Goal: Use online tool/utility: Use online tool/utility

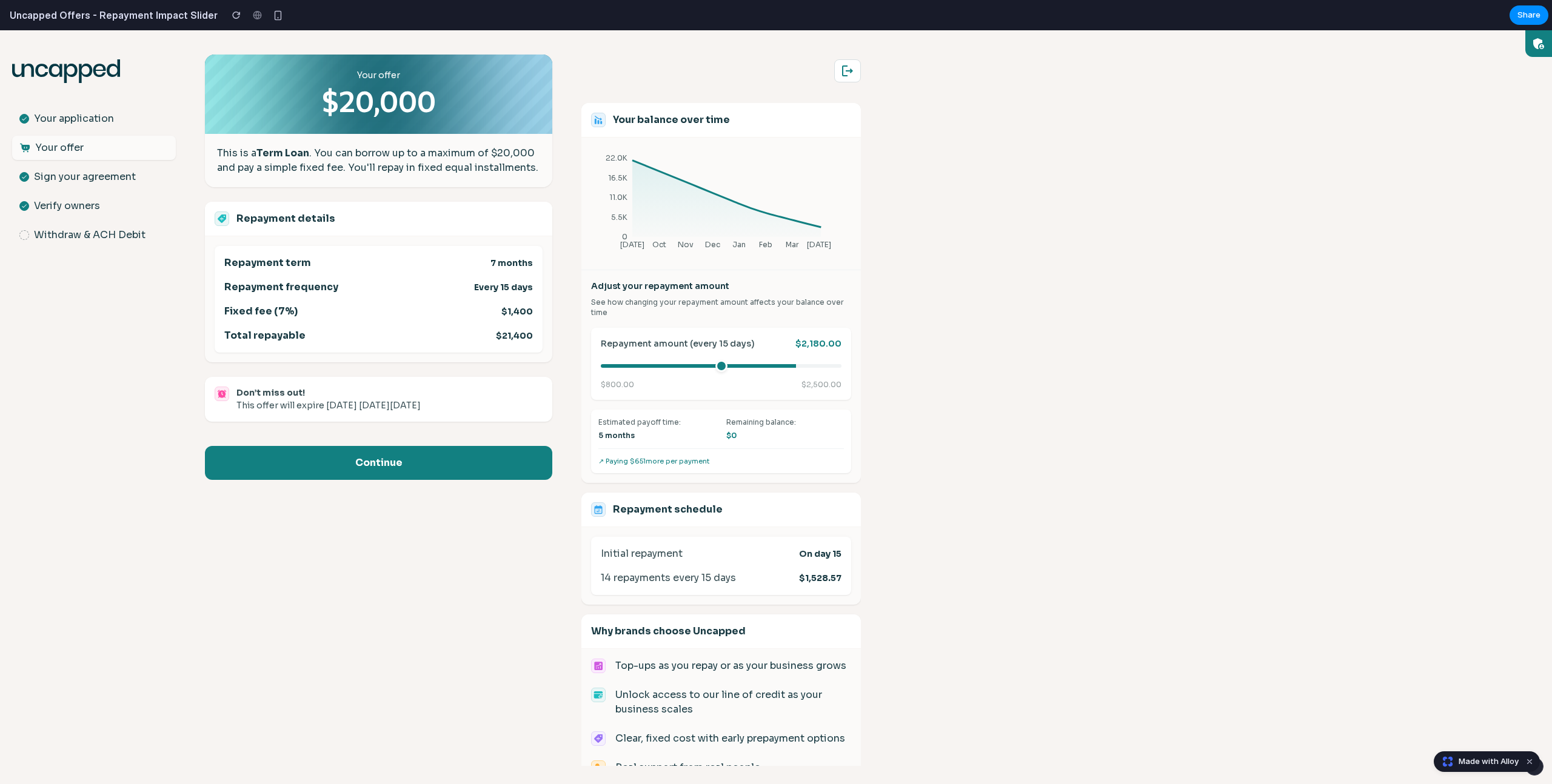
drag, startPoint x: 706, startPoint y: 367, endPoint x: 785, endPoint y: 370, distance: 79.1
click at [785, 368] on input "range" at bounding box center [721, 366] width 241 height 3
drag, startPoint x: 788, startPoint y: 367, endPoint x: 648, endPoint y: 357, distance: 140.4
click at [648, 364] on input "range" at bounding box center [721, 366] width 241 height 3
drag, startPoint x: 645, startPoint y: 363, endPoint x: 612, endPoint y: 369, distance: 33.5
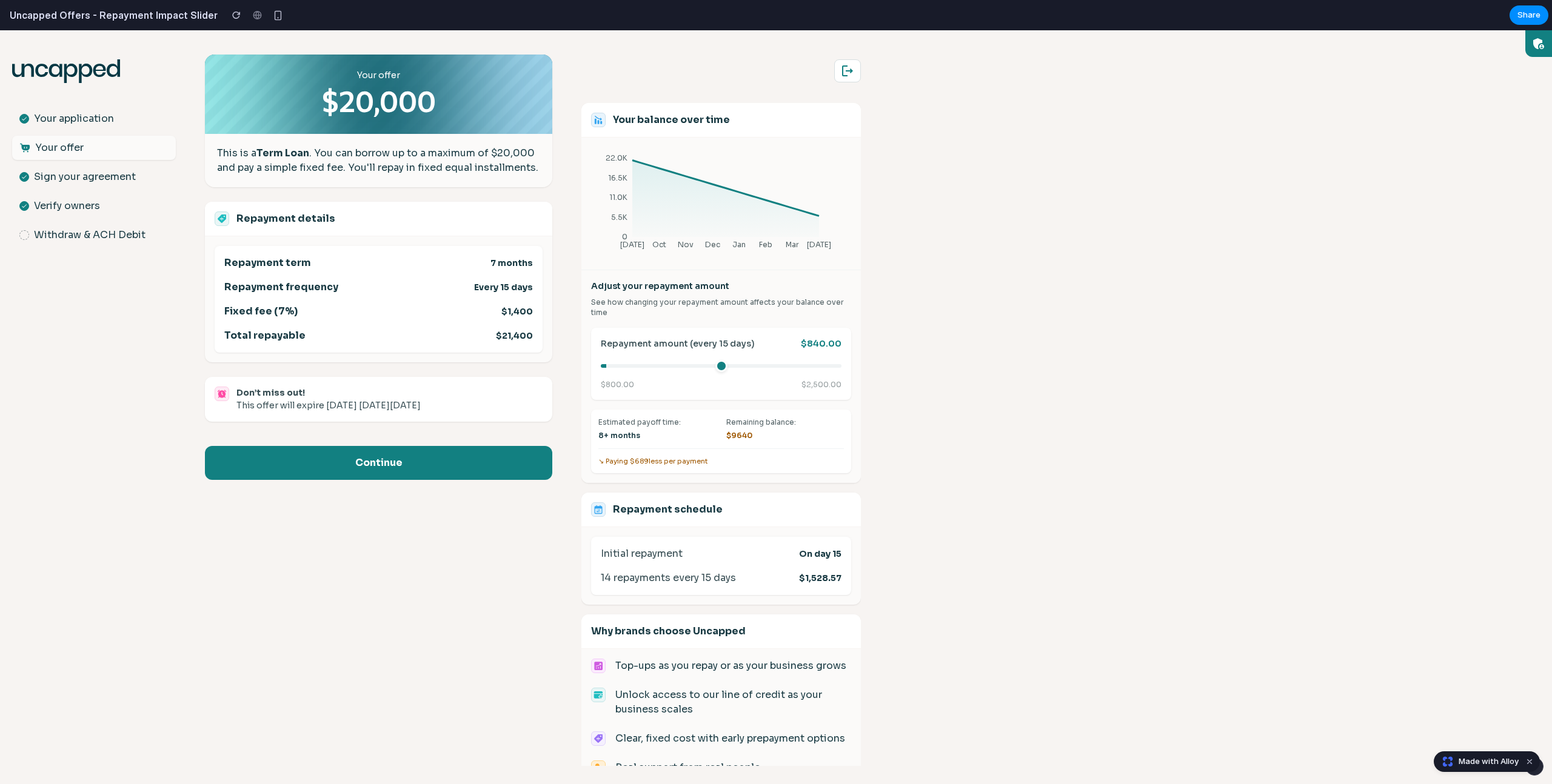
click at [612, 368] on input "range" at bounding box center [721, 366] width 241 height 3
drag, startPoint x: 613, startPoint y: 368, endPoint x: 803, endPoint y: 382, distance: 190.5
click at [803, 368] on input "range" at bounding box center [721, 366] width 241 height 3
click at [1120, 428] on body ".st0{fill:#063844;} Your application Your offer Sign your agreement Verify owne…" at bounding box center [776, 407] width 1552 height 754
click at [1492, 757] on span "Made with Alloy" at bounding box center [1488, 762] width 60 height 12
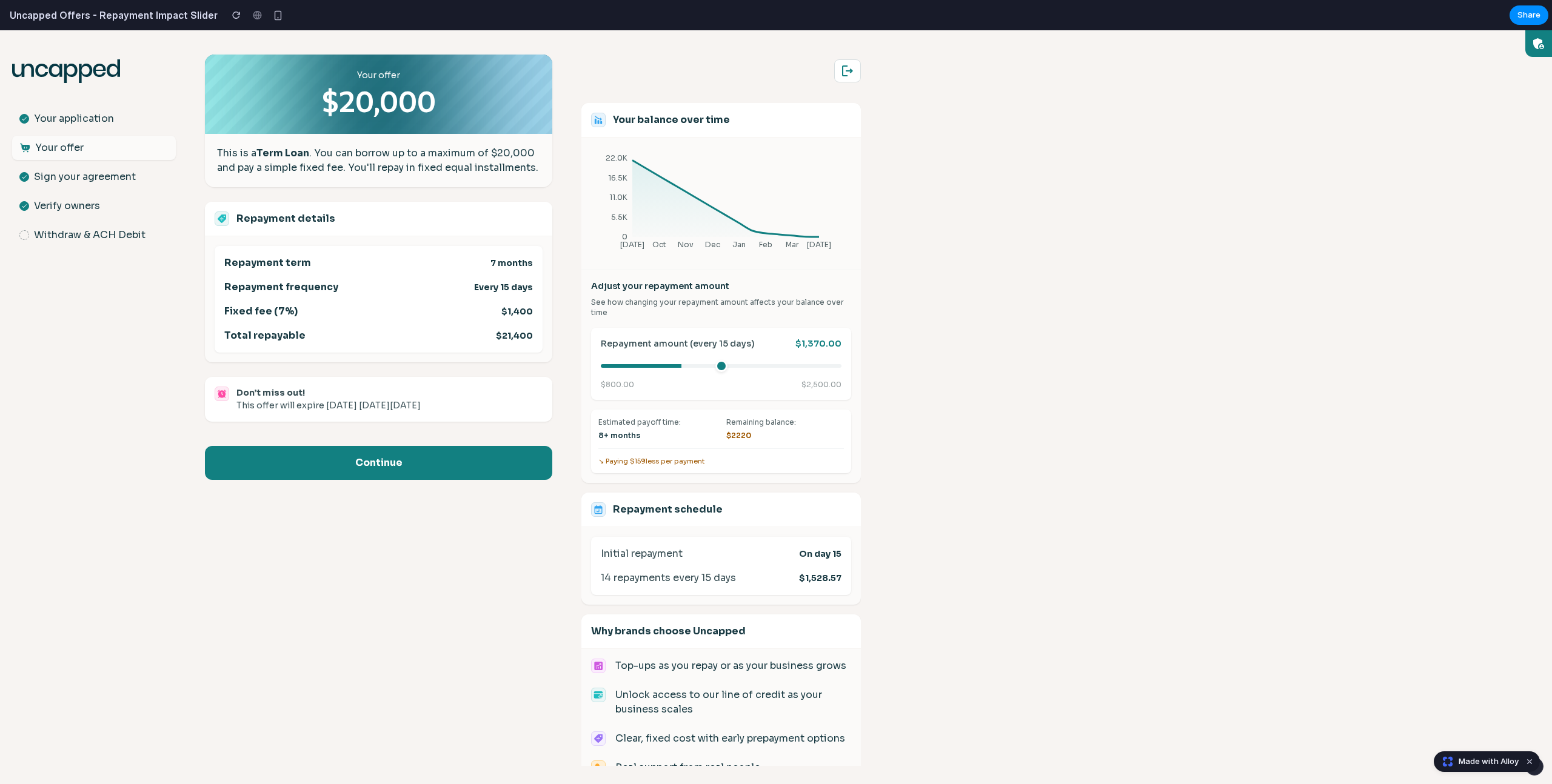
drag, startPoint x: 799, startPoint y: 366, endPoint x: 677, endPoint y: 369, distance: 122.0
type input "****"
click at [677, 368] on input "range" at bounding box center [721, 366] width 241 height 3
